Goal: Navigation & Orientation: Find specific page/section

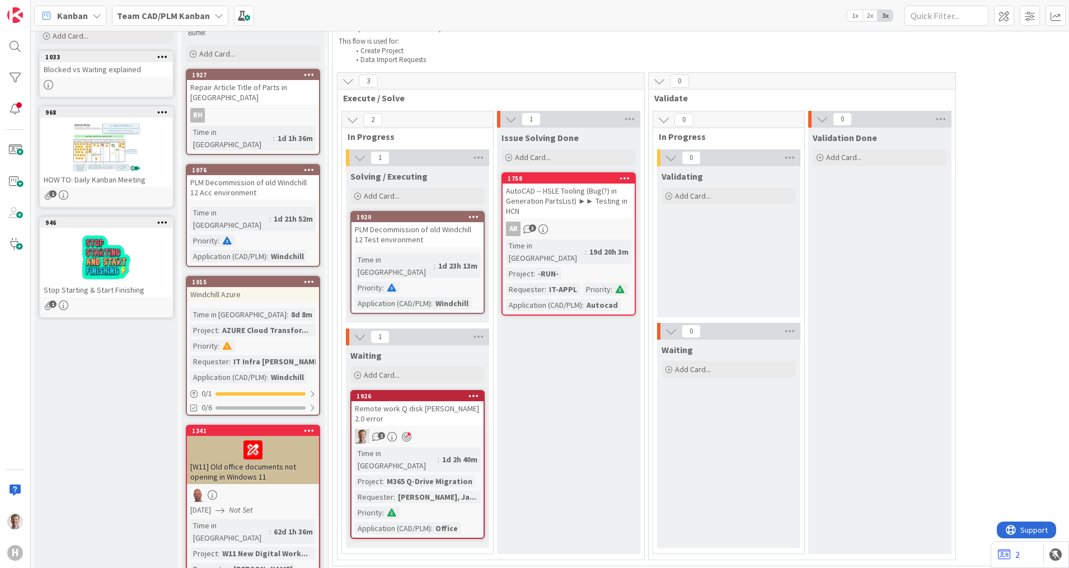
scroll to position [140, 0]
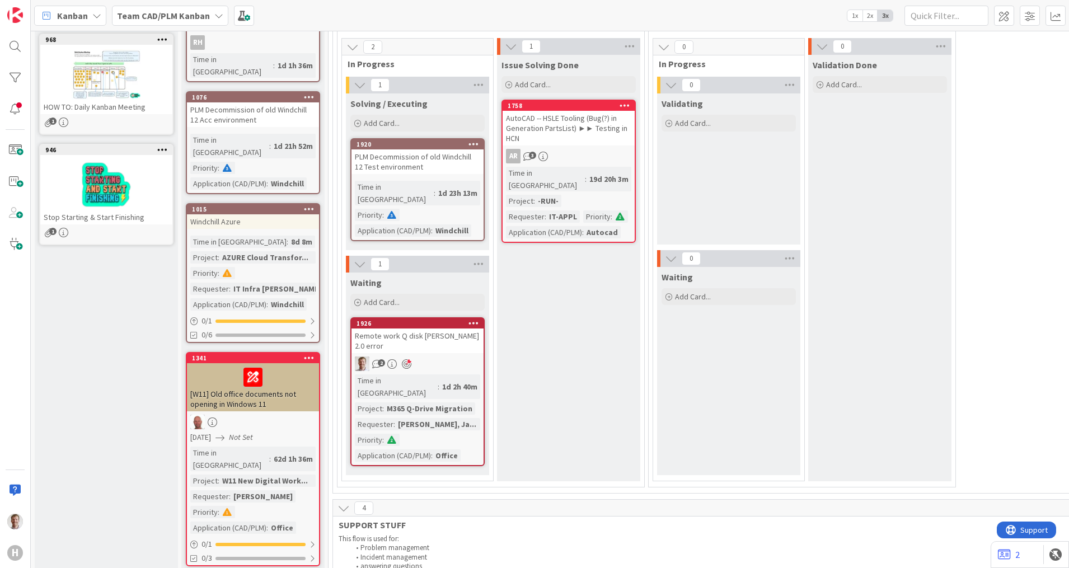
click at [459, 357] on div "2" at bounding box center [418, 364] width 132 height 15
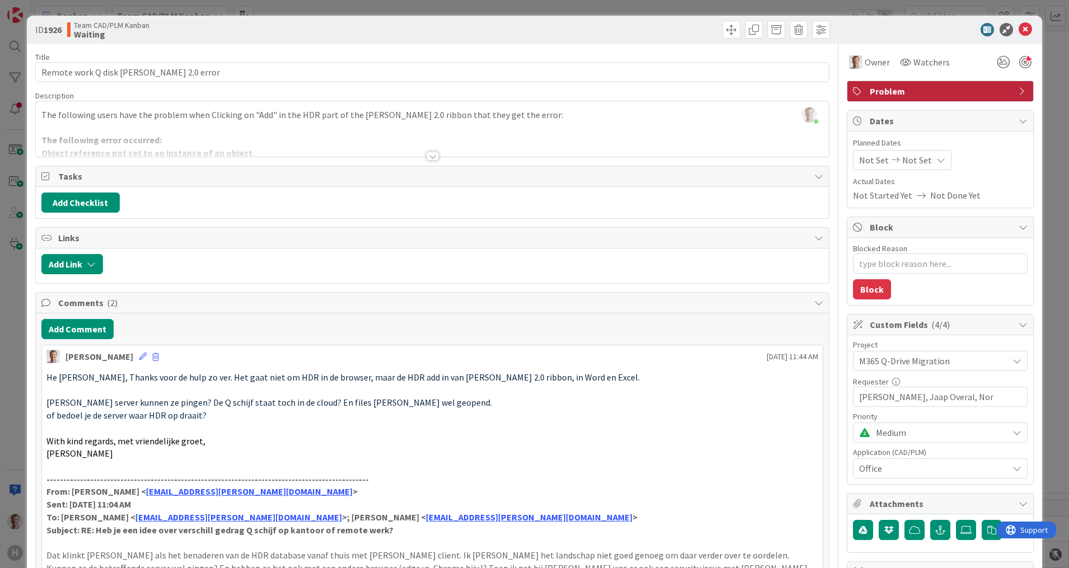
click at [427, 157] on div at bounding box center [433, 156] width 12 height 9
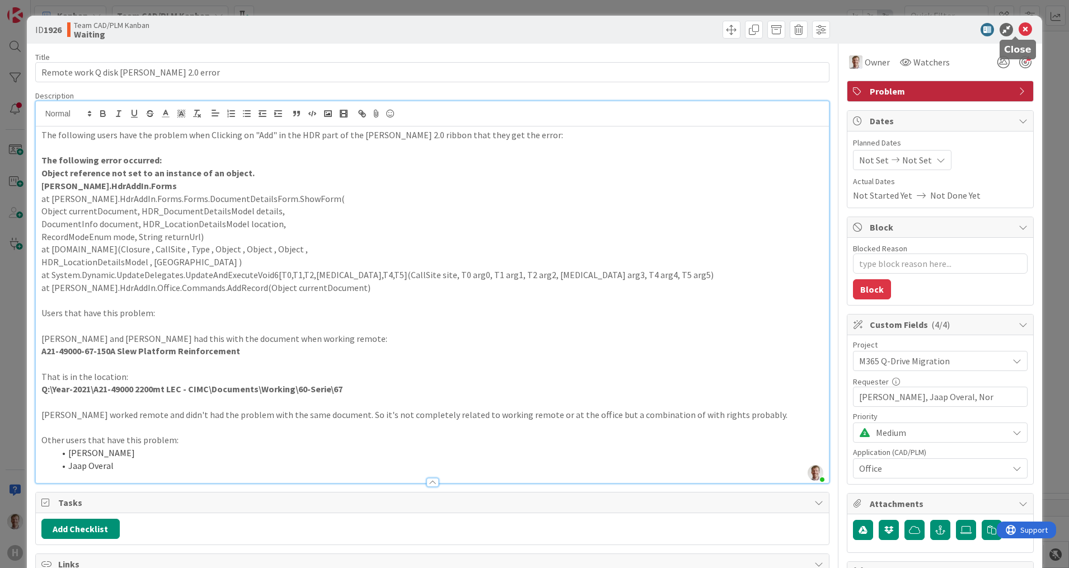
click at [1019, 29] on icon at bounding box center [1025, 29] width 13 height 13
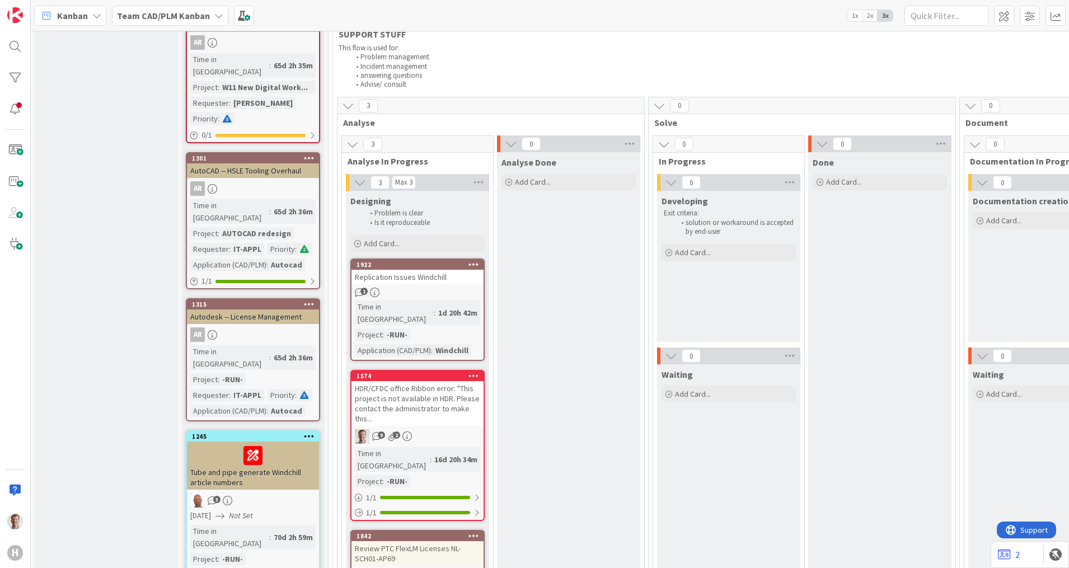
scroll to position [770, 0]
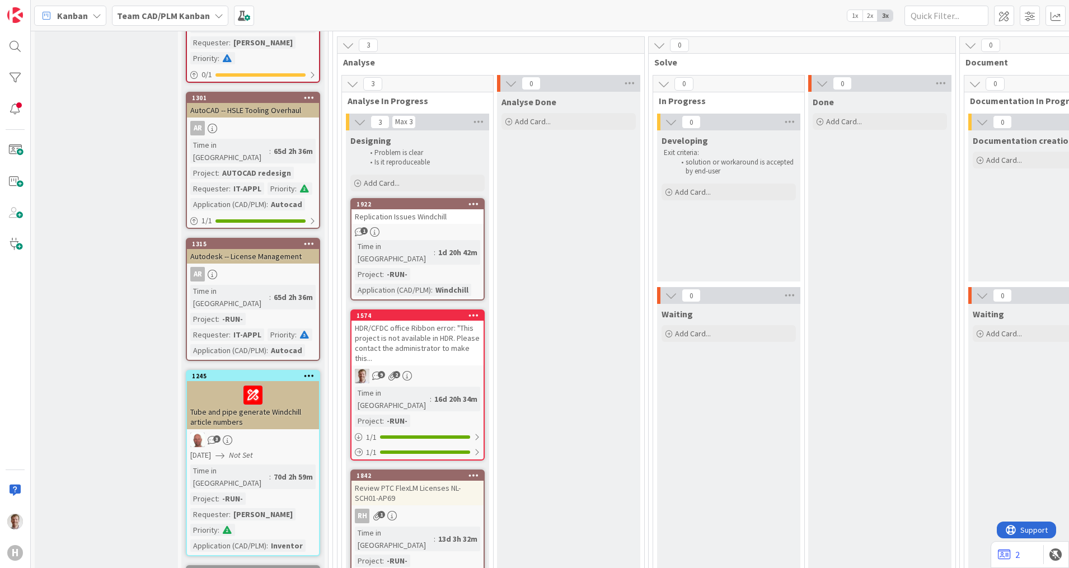
click at [445, 321] on div "HDR/CFDC office Ribbon error: "This project is not available in HDR. Please con…" at bounding box center [418, 343] width 132 height 45
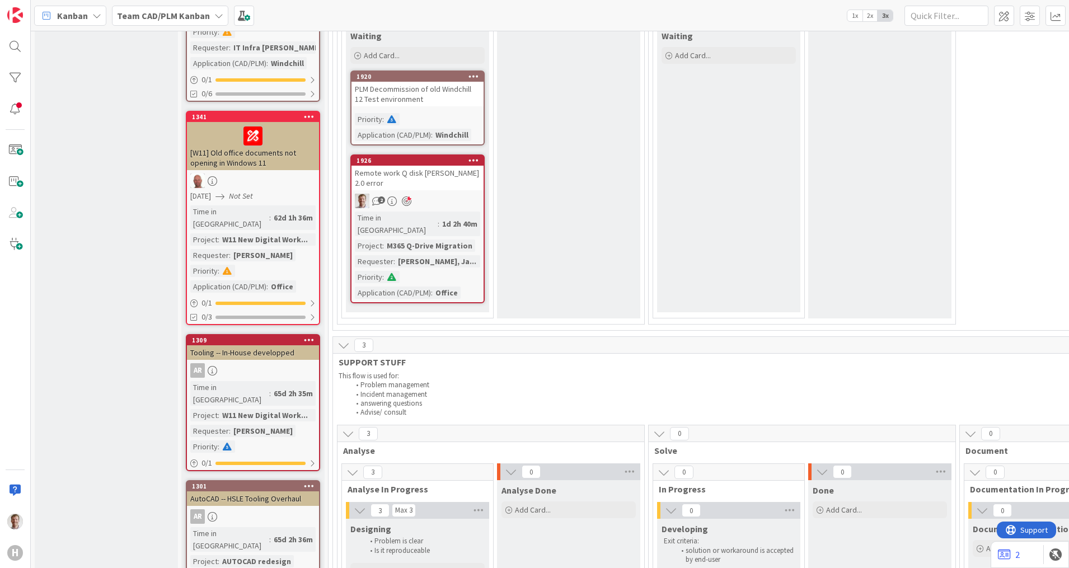
scroll to position [280, 0]
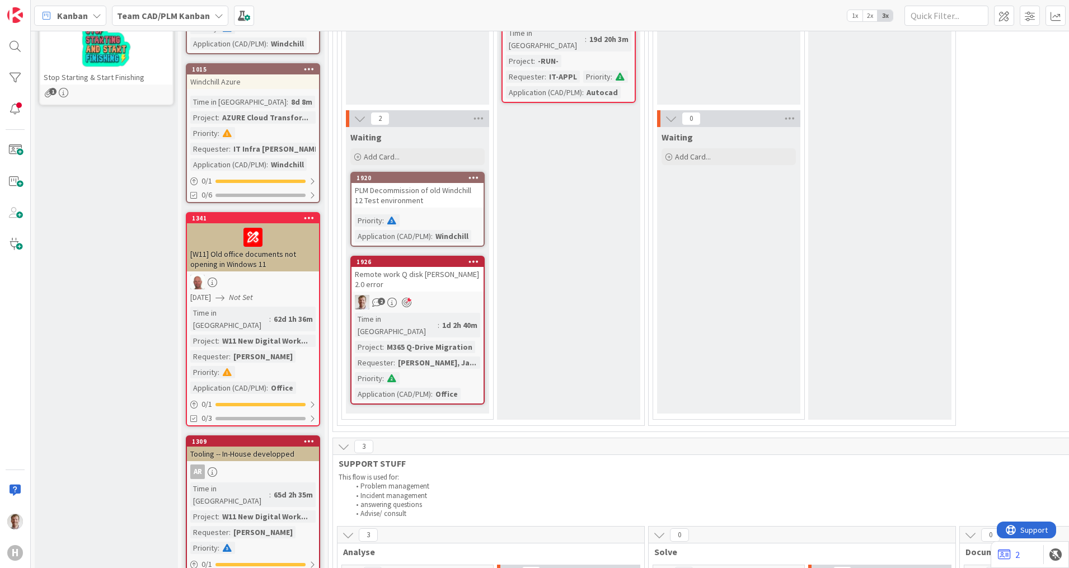
click at [445, 280] on div "Remote work Q disk Huisman 2.0 error" at bounding box center [418, 279] width 132 height 25
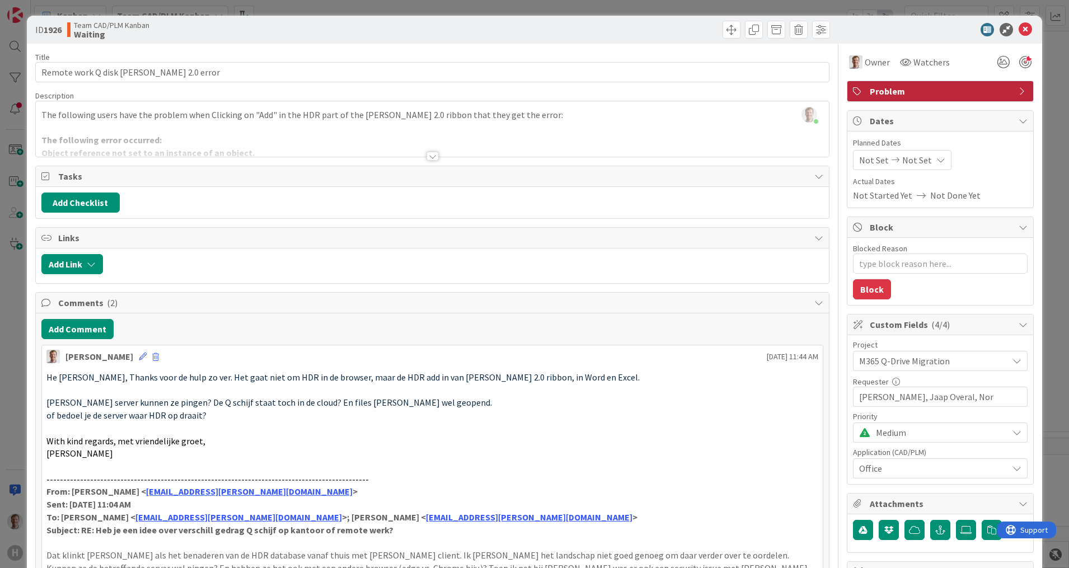
click at [428, 157] on div at bounding box center [433, 156] width 12 height 9
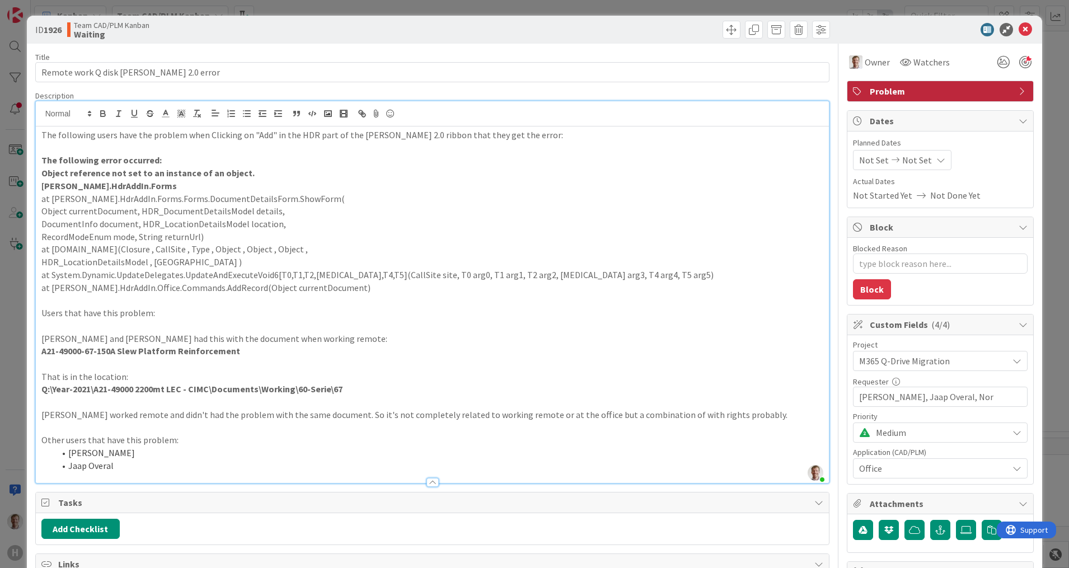
click at [1007, 32] on div at bounding box center [935, 29] width 198 height 13
click at [1019, 29] on icon at bounding box center [1025, 29] width 13 height 13
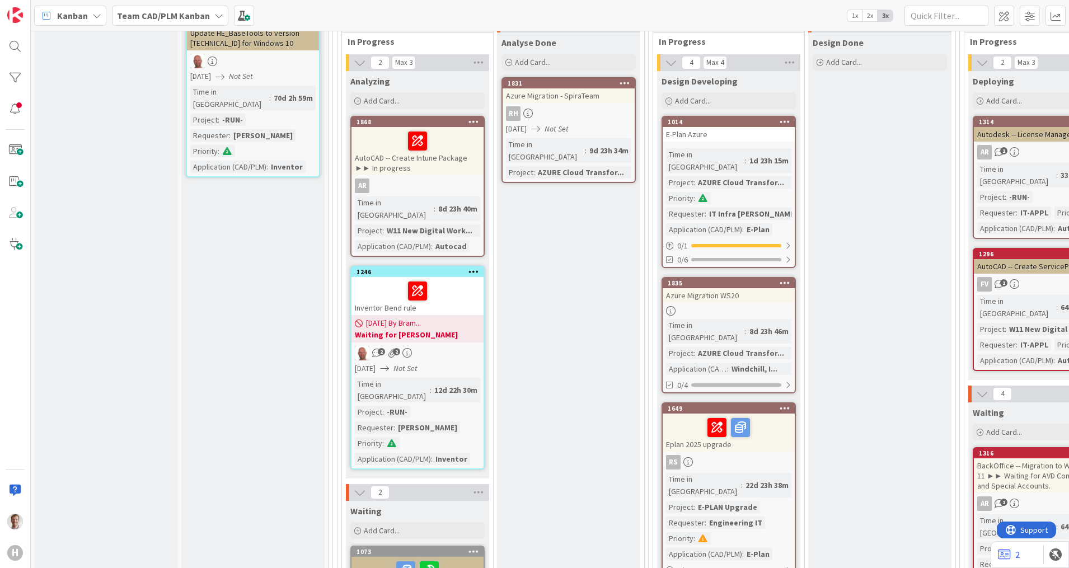
scroll to position [1470, 0]
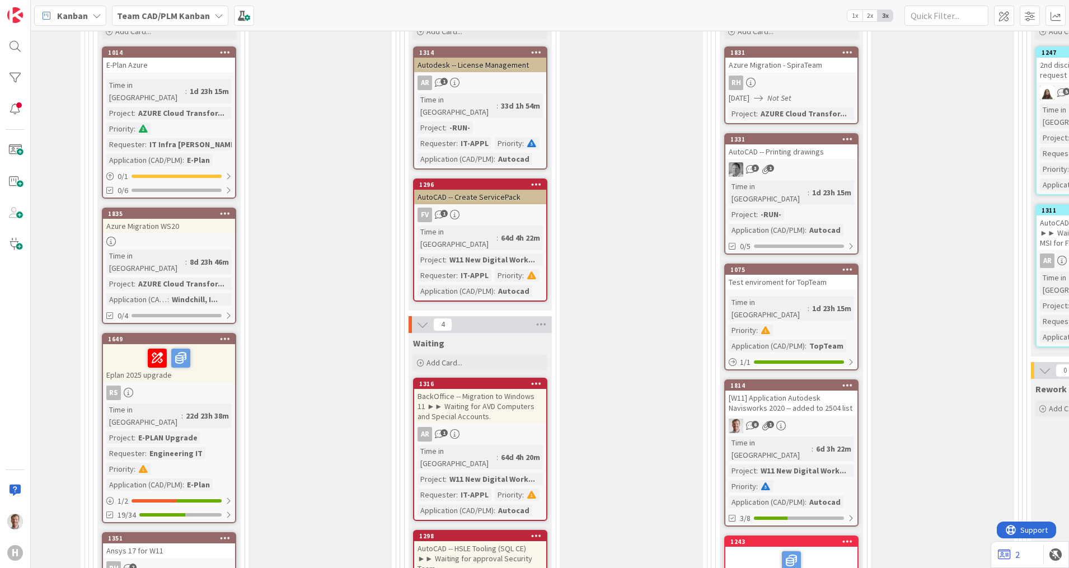
scroll to position [1610, 560]
click at [817, 390] on div "[W11] Application Autodesk Navisworks 2020 -- added to 2504 list" at bounding box center [792, 402] width 132 height 25
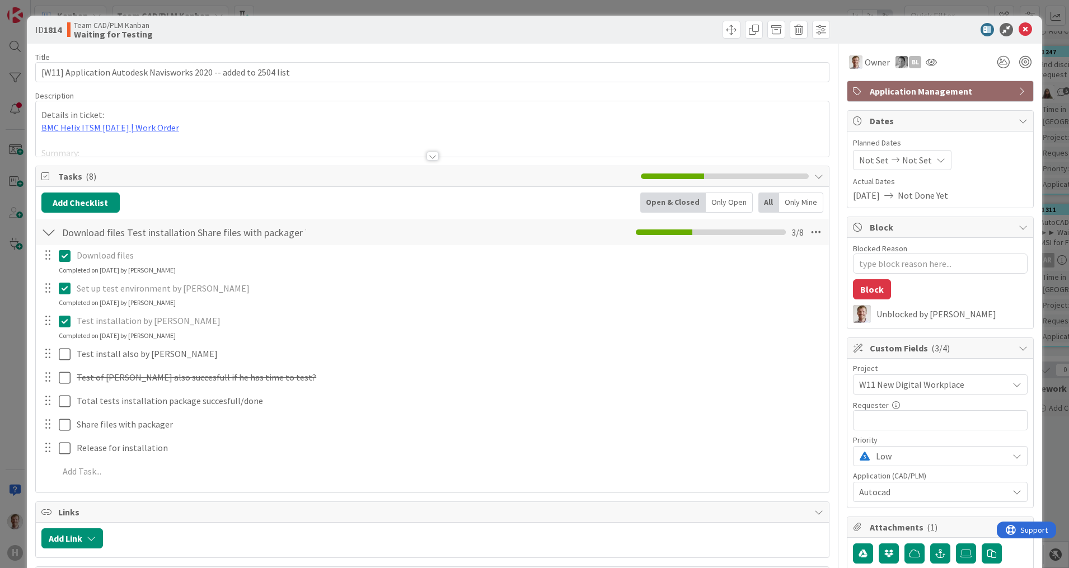
type textarea "x"
click at [1019, 27] on icon at bounding box center [1025, 29] width 13 height 13
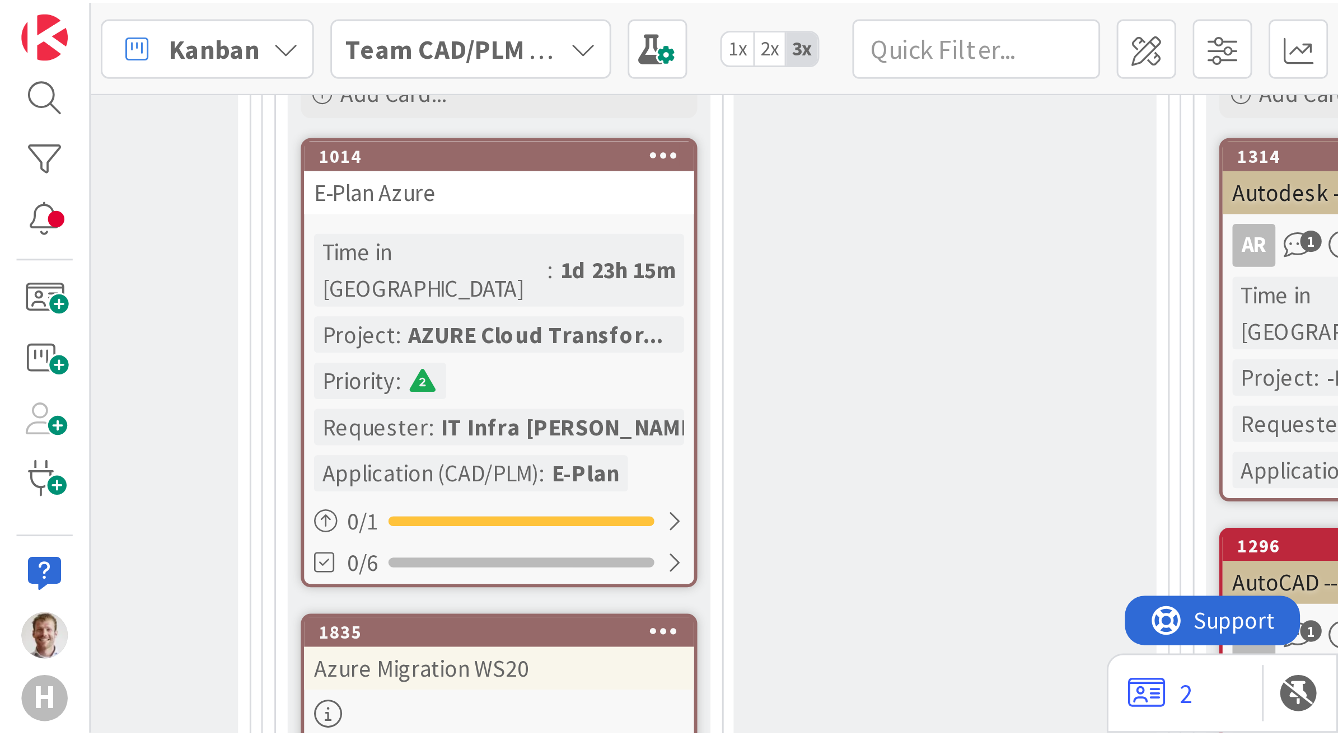
scroll to position [1610, 560]
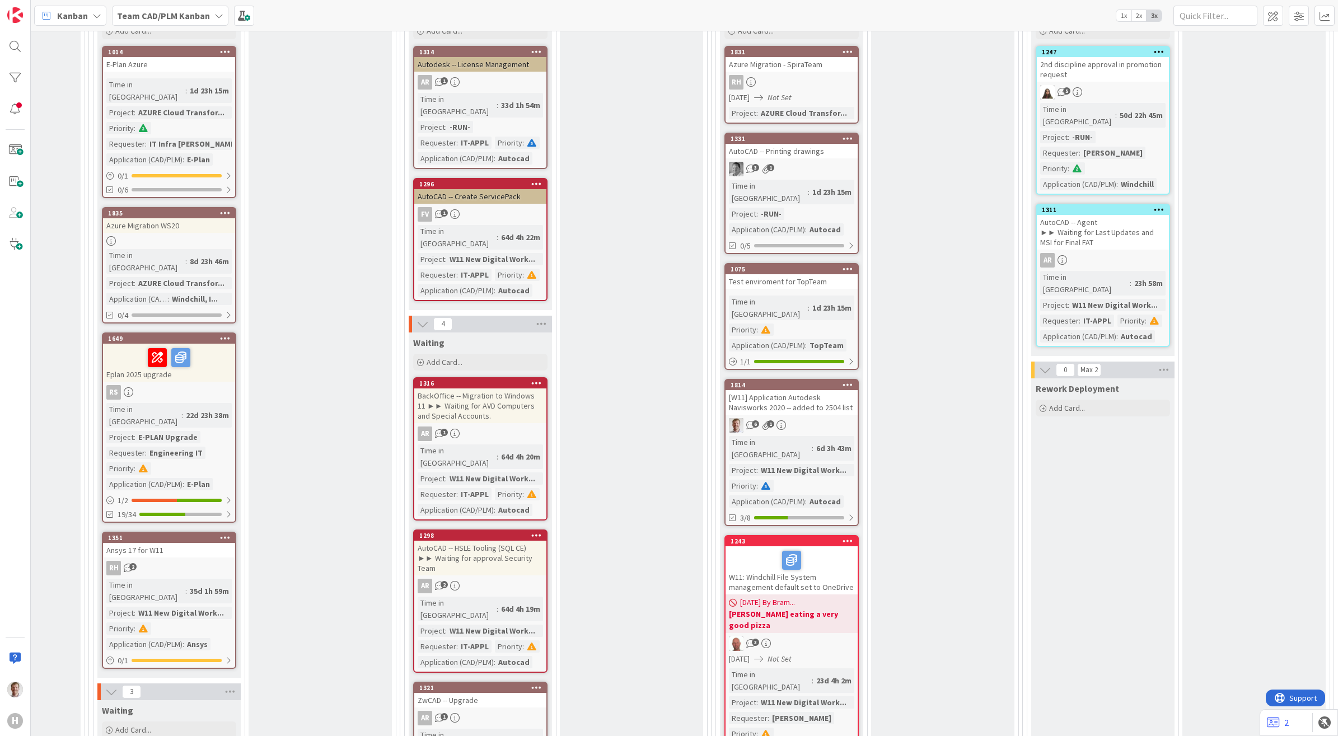
click at [350, 12] on div "Kanban Team CAD/PLM Kanban 1x 2x 3x" at bounding box center [684, 15] width 1307 height 31
click at [407, 9] on div "Kanban Team CAD/PLM Kanban 1x 2x 3x" at bounding box center [684, 15] width 1307 height 31
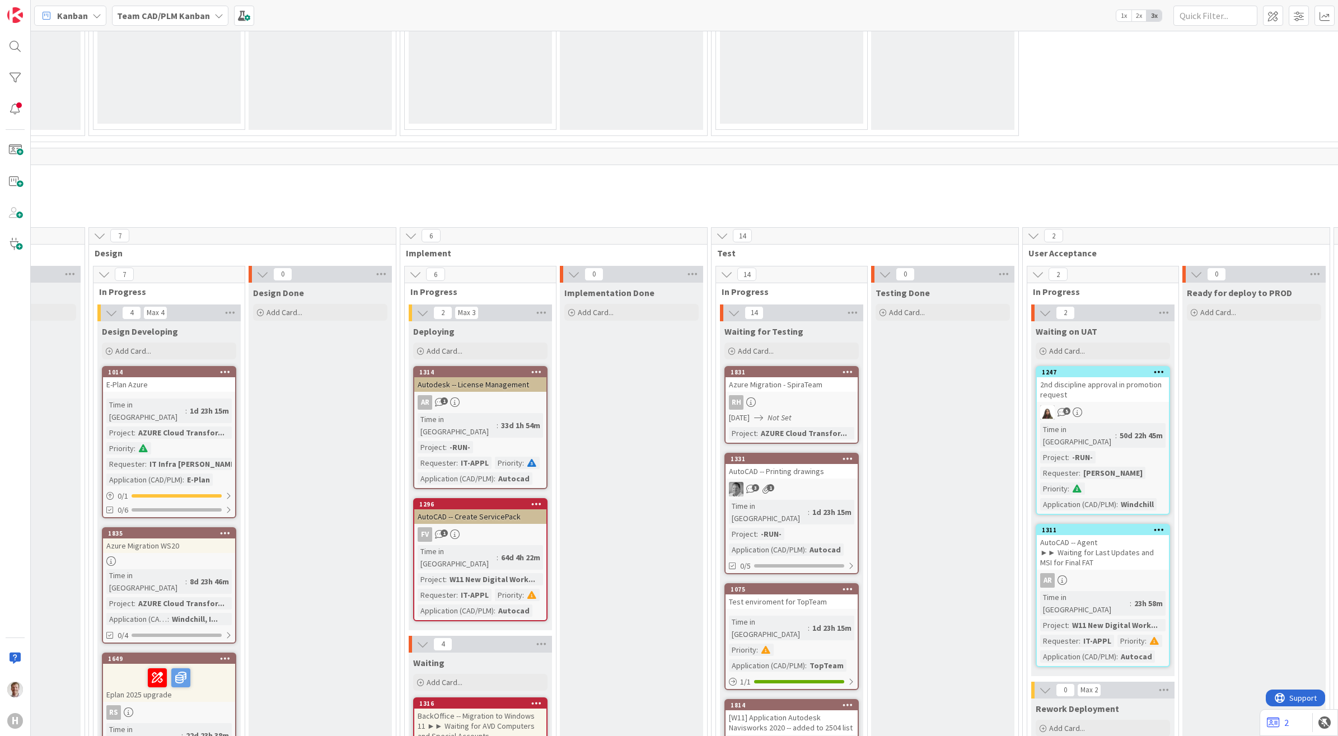
scroll to position [1260, 560]
